Goal: Task Accomplishment & Management: Use online tool/utility

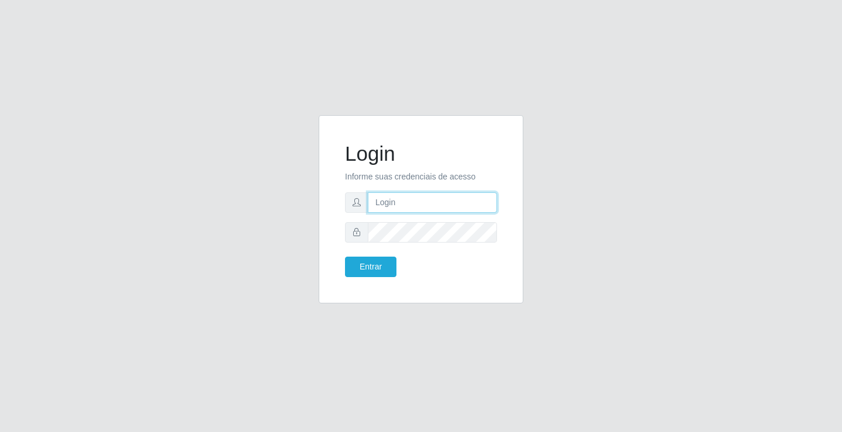
click at [426, 202] on input "text" at bounding box center [432, 202] width 129 height 20
type input "anacarla@ideal"
click at [382, 274] on button "Entrar" at bounding box center [370, 267] width 51 height 20
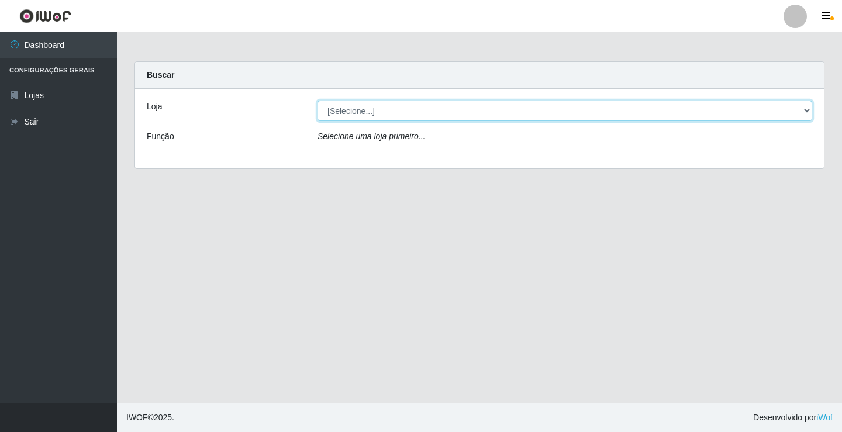
click at [810, 112] on select "[Selecione...] Ideal - Conceição" at bounding box center [564, 111] width 495 height 20
select select "231"
click at [317, 101] on select "[Selecione...] Ideal - Conceição" at bounding box center [564, 111] width 495 height 20
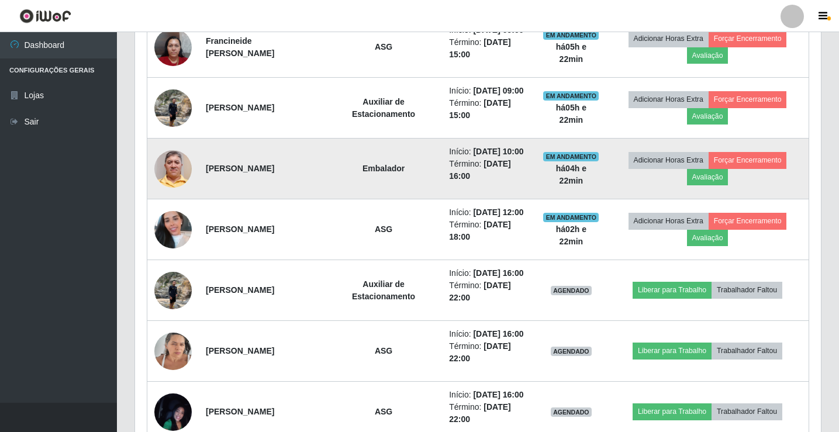
scroll to position [562, 0]
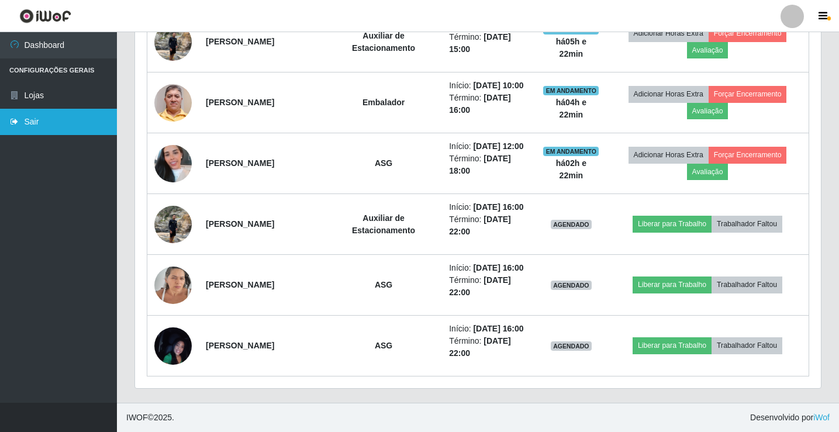
click at [46, 117] on link "Sair" at bounding box center [58, 122] width 117 height 26
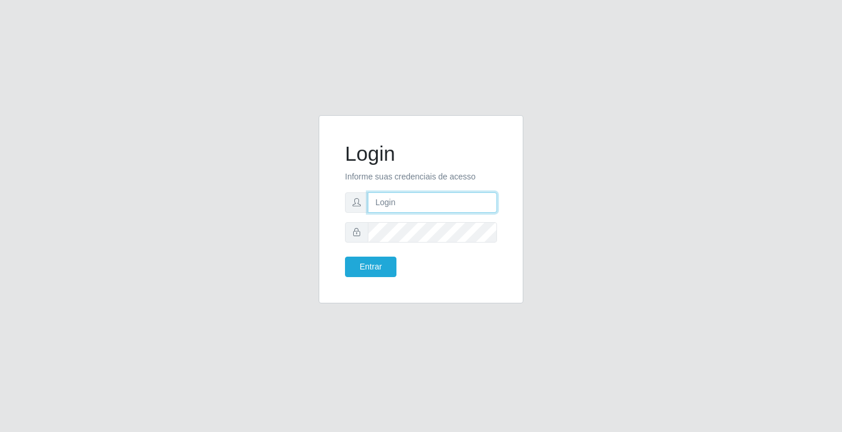
click at [375, 200] on input "text" at bounding box center [432, 202] width 129 height 20
type input "aislan@ideal"
click at [387, 261] on button "Entrar" at bounding box center [370, 267] width 51 height 20
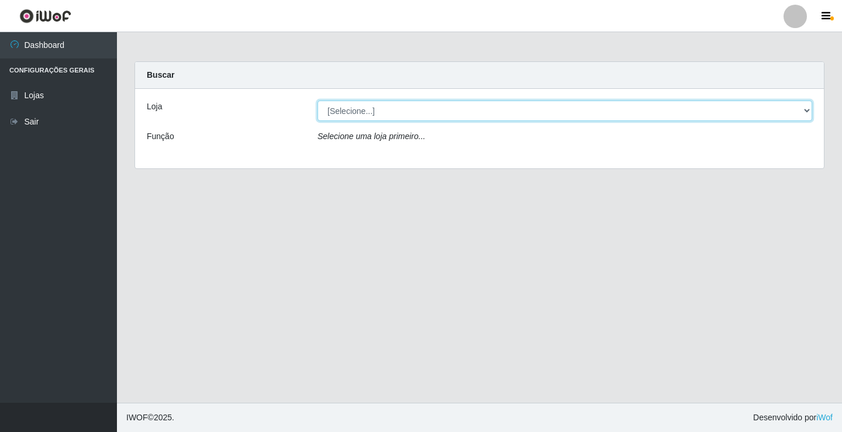
click at [416, 113] on select "[Selecione...] Ideal - Conceição" at bounding box center [564, 111] width 495 height 20
select select "231"
click at [317, 101] on select "[Selecione...] Ideal - Conceição" at bounding box center [564, 111] width 495 height 20
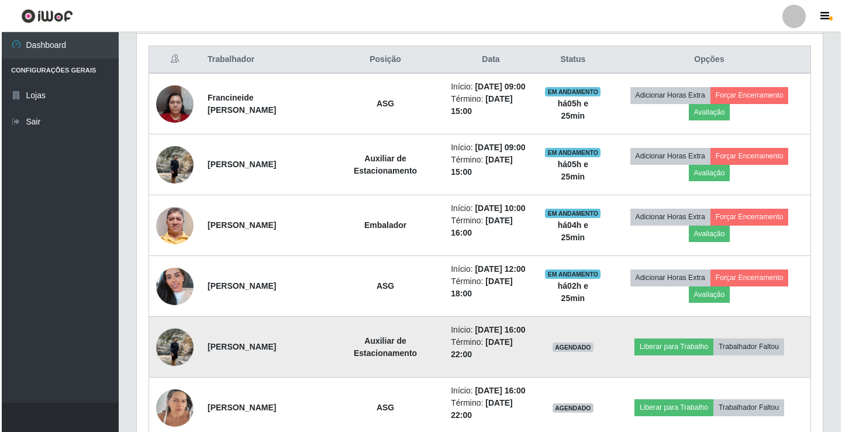
scroll to position [468, 0]
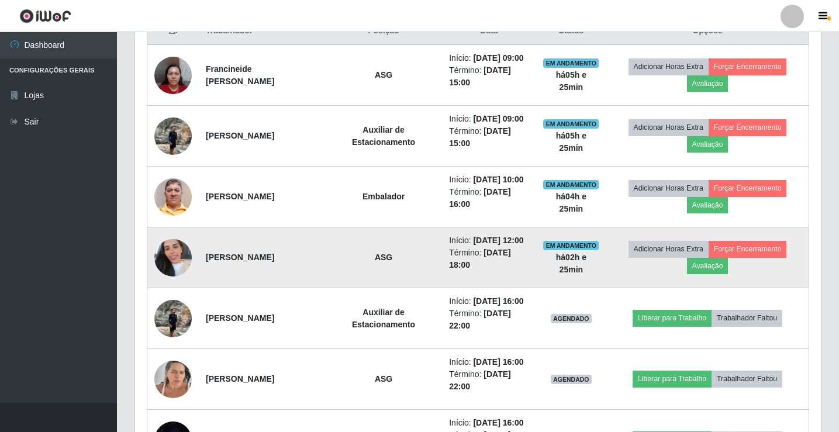
click at [188, 259] on img at bounding box center [172, 257] width 37 height 67
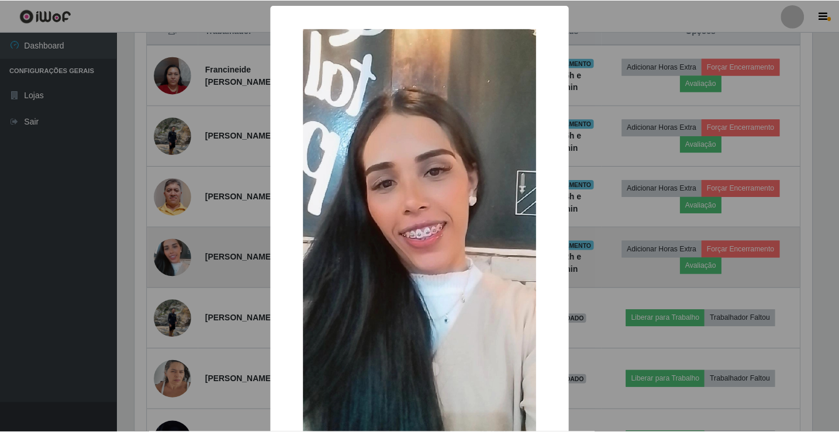
scroll to position [243, 680]
click at [188, 259] on div "× OK Cancel" at bounding box center [421, 216] width 842 height 432
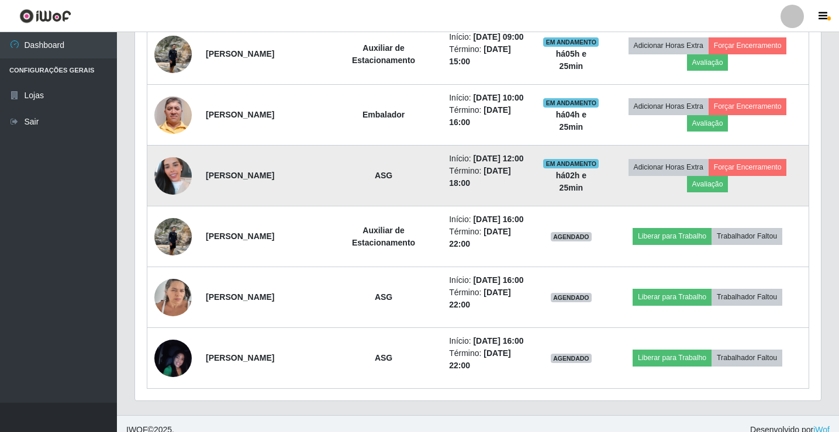
scroll to position [562, 0]
